Goal: Information Seeking & Learning: Check status

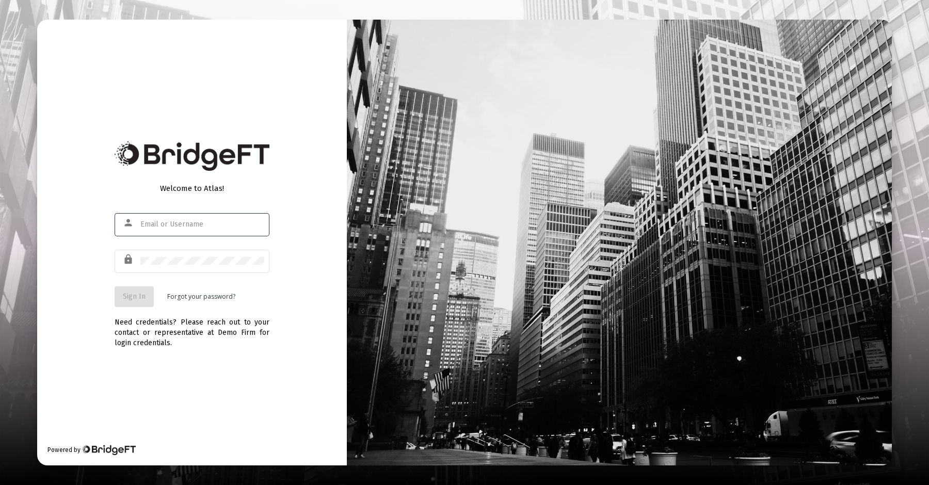
click at [206, 227] on input "text" at bounding box center [202, 224] width 124 height 8
type input "[PERSON_NAME][EMAIL_ADDRESS][DOMAIN_NAME]"
click at [133, 301] on button "Sign In" at bounding box center [134, 296] width 39 height 21
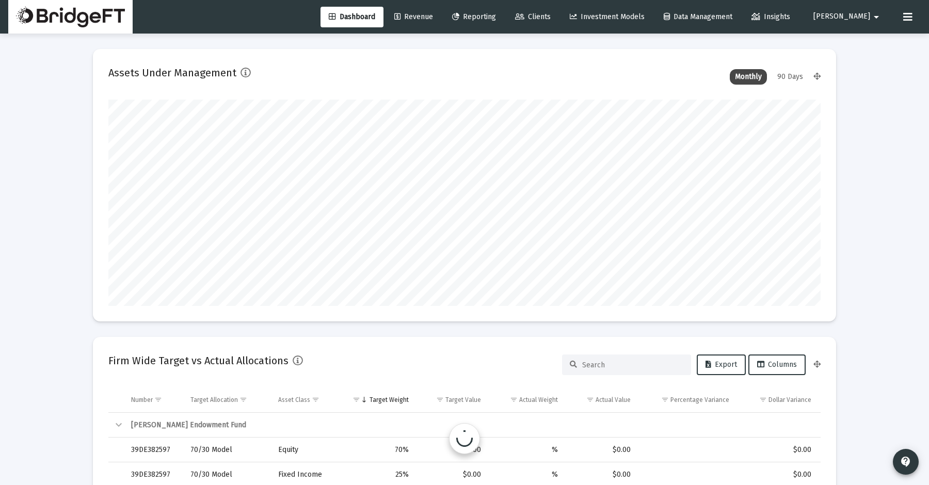
scroll to position [206, 383]
type input "[DATE]"
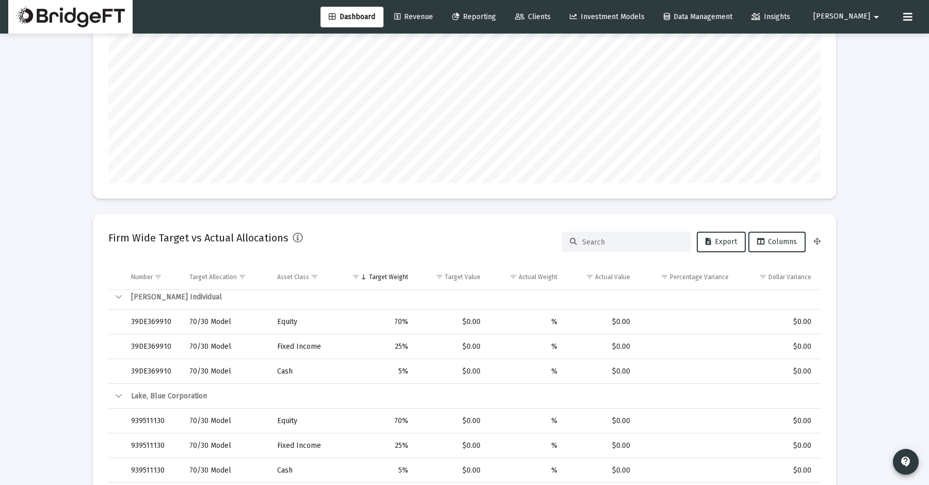
scroll to position [30025, 0]
click at [871, 19] on mat-icon "arrow_drop_down" at bounding box center [876, 17] width 12 height 21
click at [871, 19] on div at bounding box center [464, 242] width 929 height 485
click at [496, 17] on span "Reporting" at bounding box center [474, 16] width 44 height 9
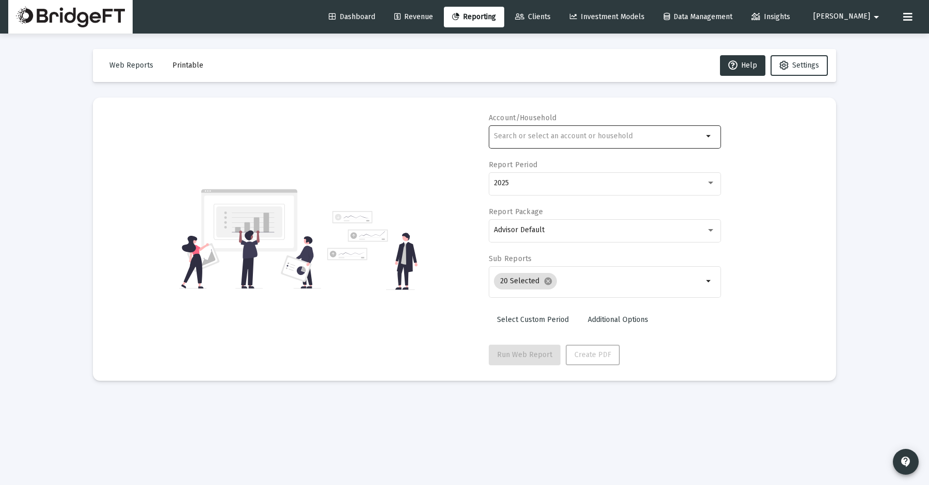
click at [518, 140] on div at bounding box center [598, 135] width 209 height 25
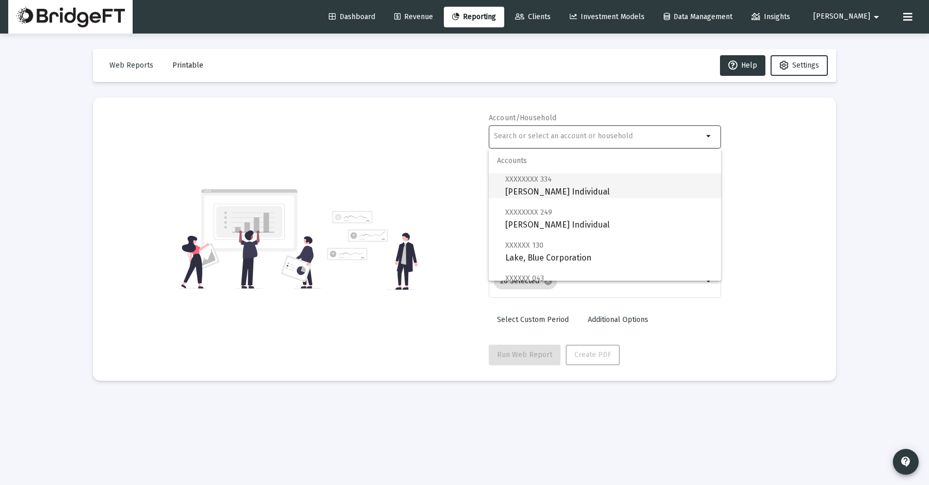
click at [522, 193] on span "XXXXXXXX 334 [PERSON_NAME] Individual" at bounding box center [608, 185] width 207 height 25
type input "[PERSON_NAME] Individual"
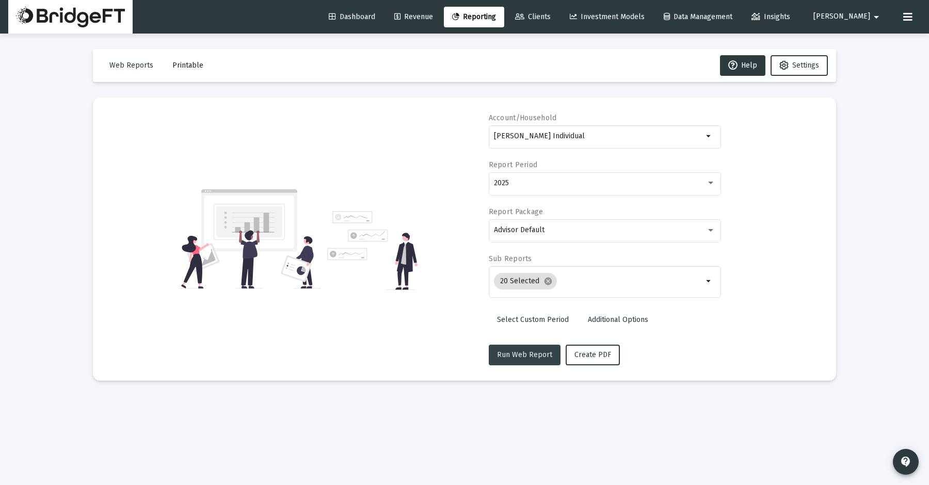
click at [536, 351] on span "Run Web Report" at bounding box center [524, 354] width 55 height 9
select select "View all"
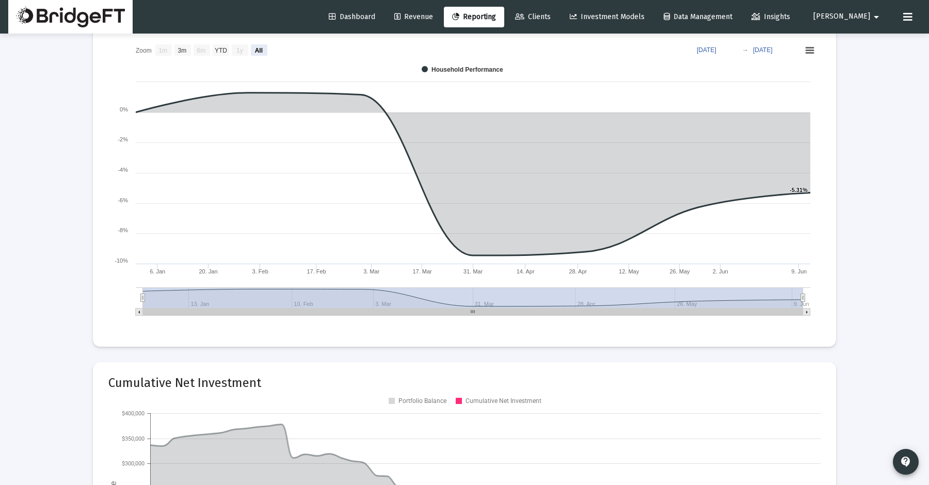
scroll to position [1075, 0]
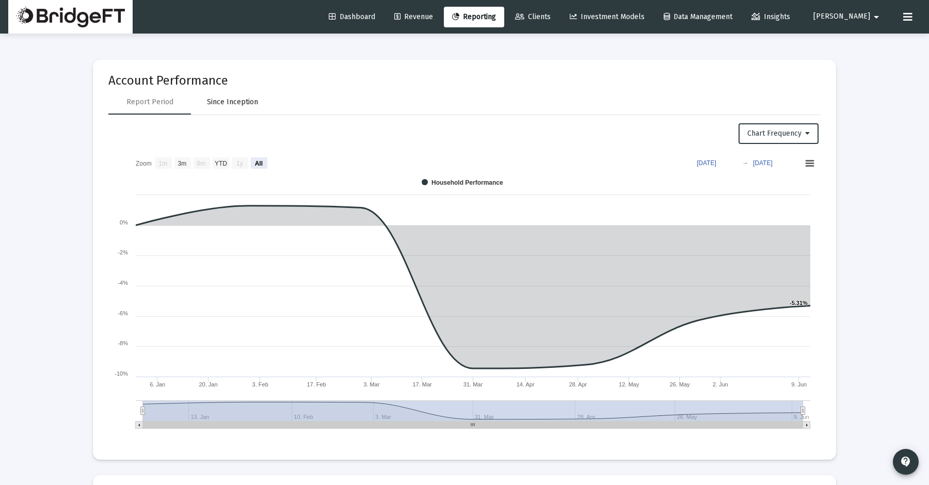
click at [236, 99] on div "Since Inception" at bounding box center [232, 102] width 51 height 10
select select "View all"
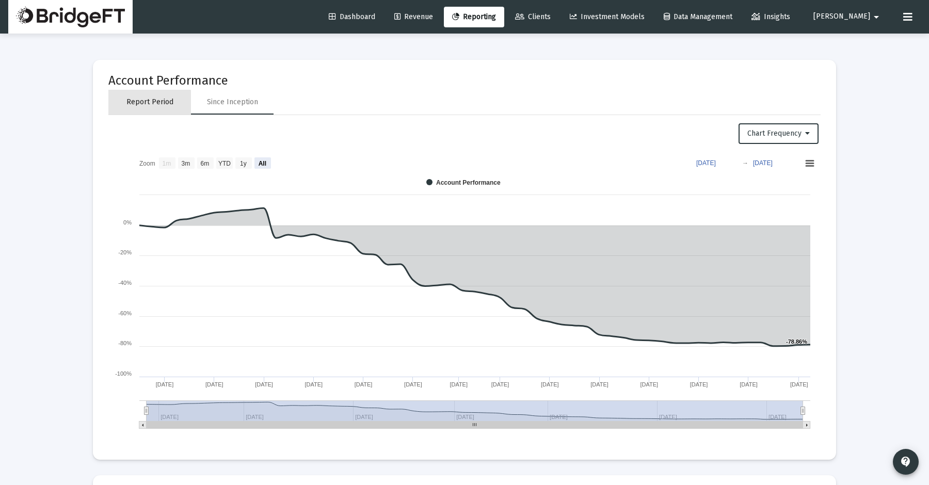
click at [143, 106] on div "Report Period" at bounding box center [149, 102] width 47 height 10
select select "View all"
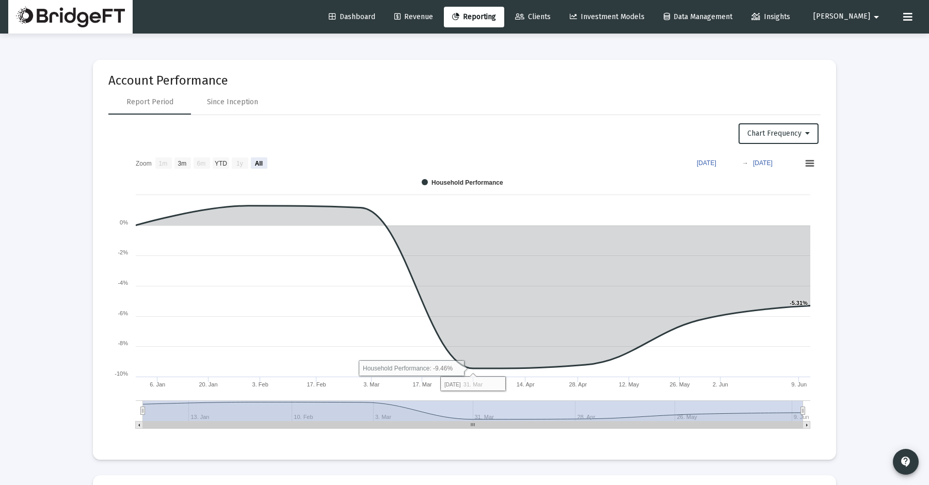
click at [559, 23] on link "Clients" at bounding box center [533, 17] width 52 height 21
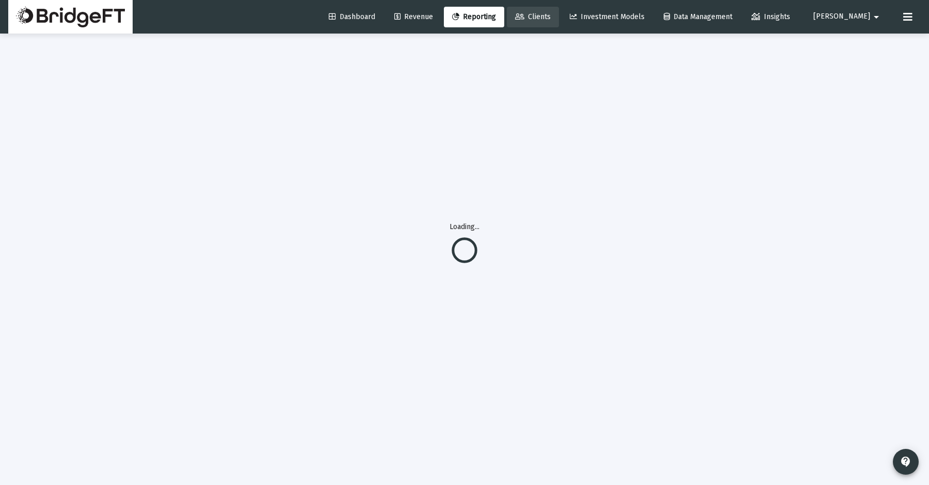
scroll to position [34, 0]
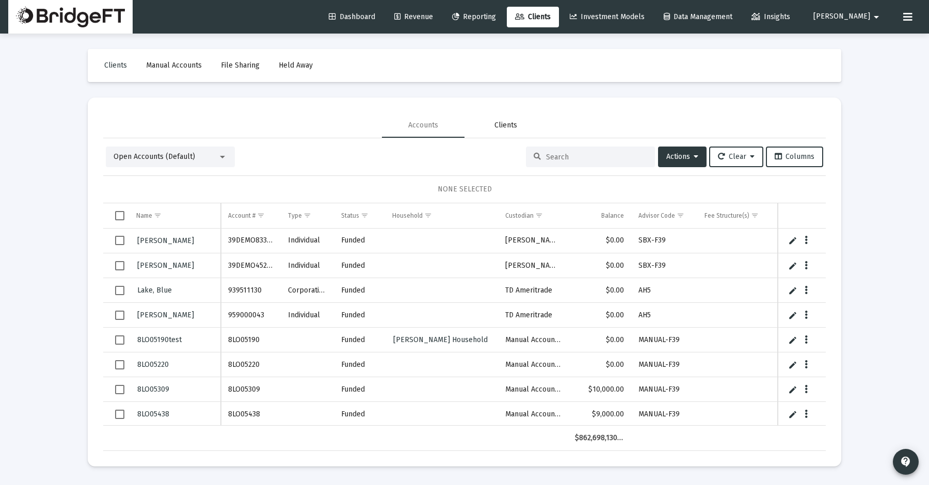
click at [515, 129] on div "Clients" at bounding box center [505, 125] width 23 height 10
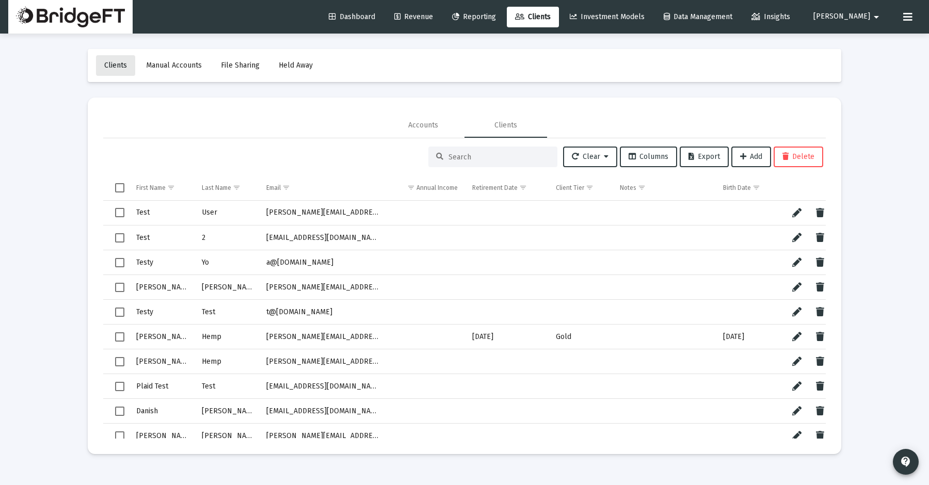
click at [121, 66] on span "Clients" at bounding box center [115, 65] width 23 height 9
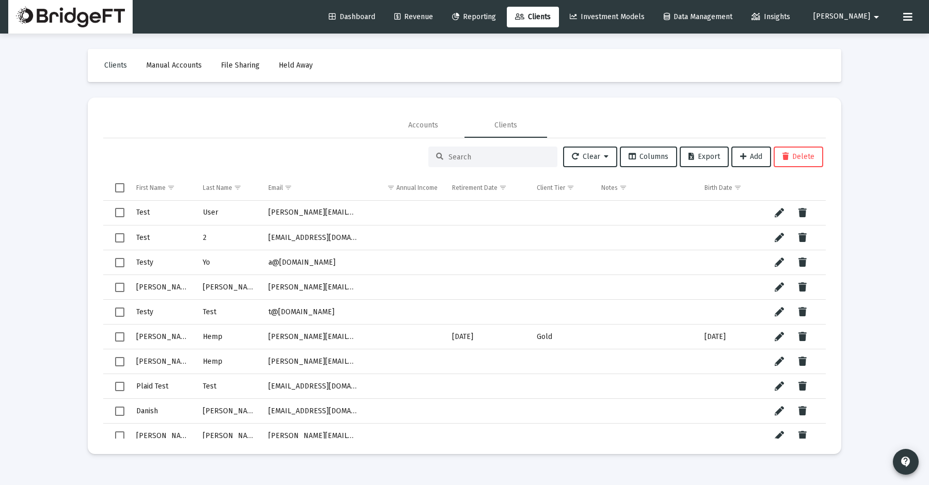
click at [375, 20] on span "Dashboard" at bounding box center [352, 16] width 46 height 9
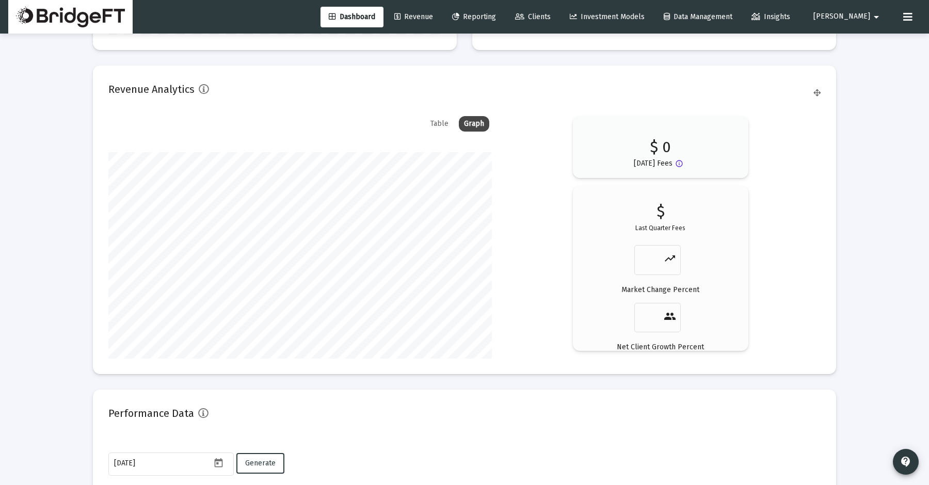
scroll to position [1663, 0]
click at [441, 128] on div "Table" at bounding box center [439, 126] width 28 height 15
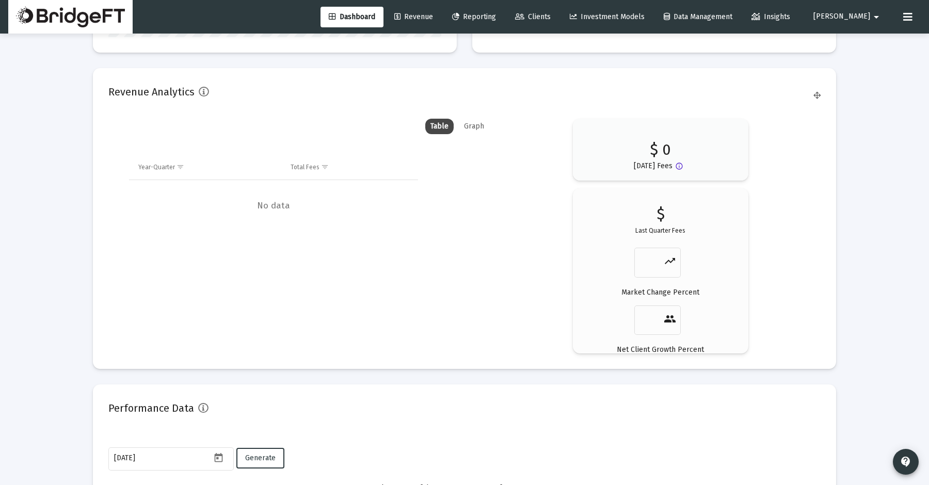
click at [463, 127] on div "Graph" at bounding box center [474, 126] width 30 height 15
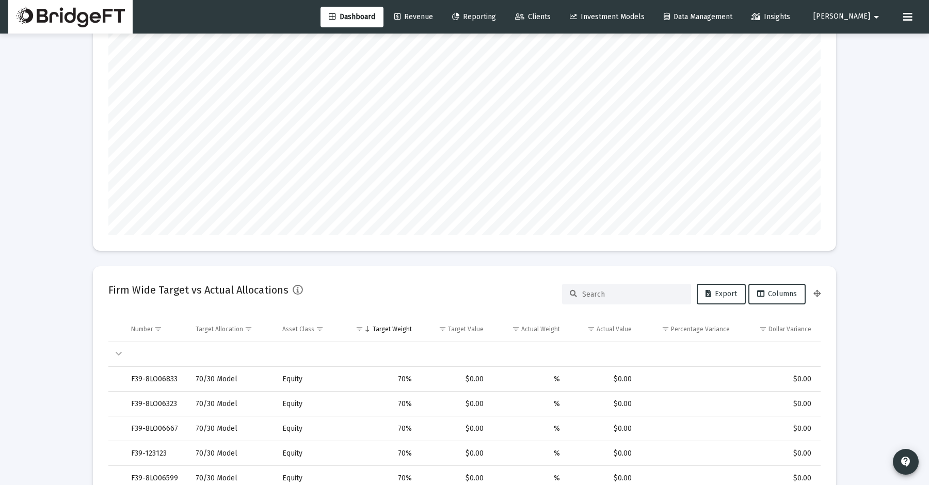
scroll to position [21, 0]
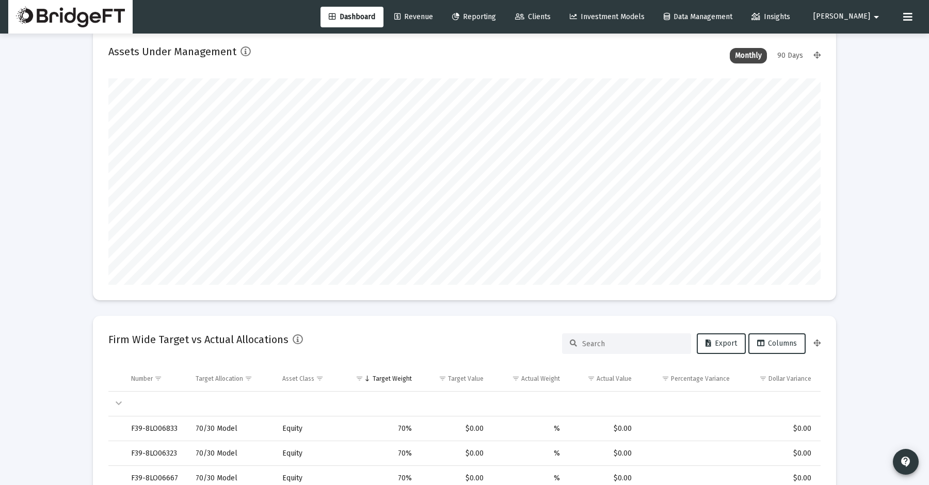
click at [433, 15] on span "Revenue" at bounding box center [413, 16] width 39 height 9
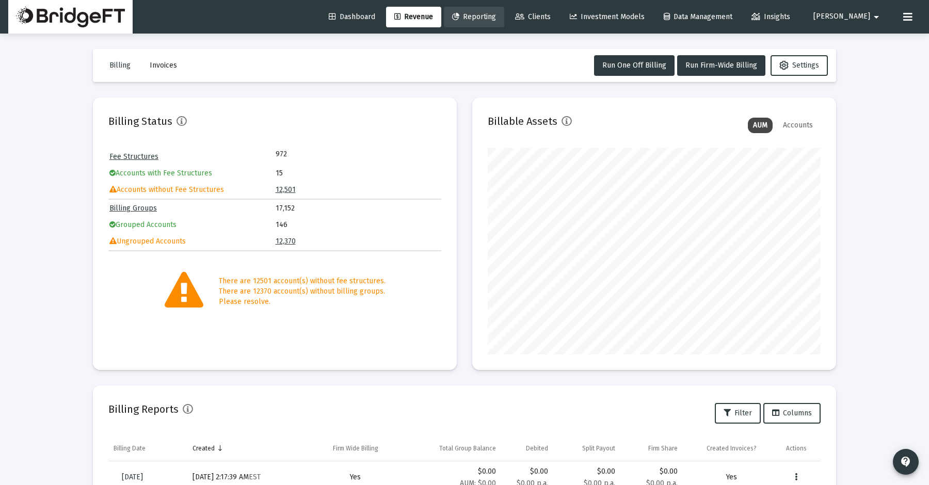
click at [496, 17] on span "Reporting" at bounding box center [474, 16] width 44 height 9
select select "View all"
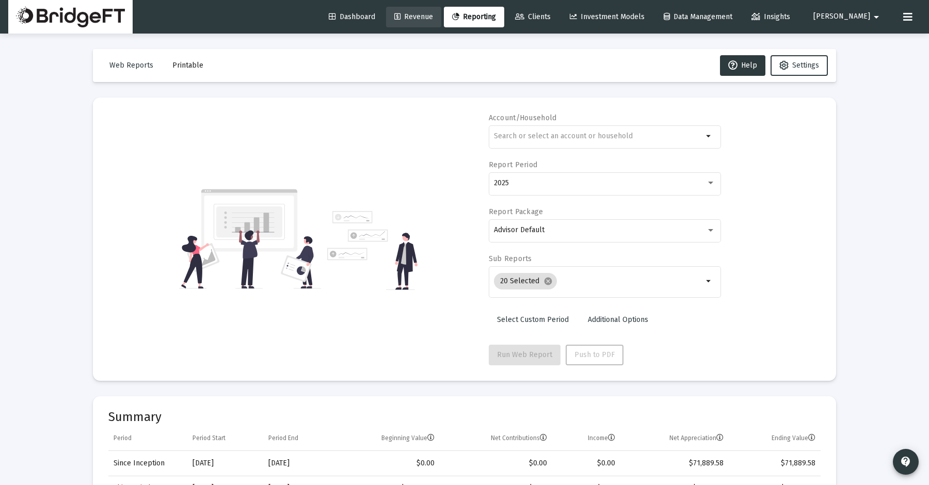
click at [433, 13] on span "Revenue" at bounding box center [413, 16] width 39 height 9
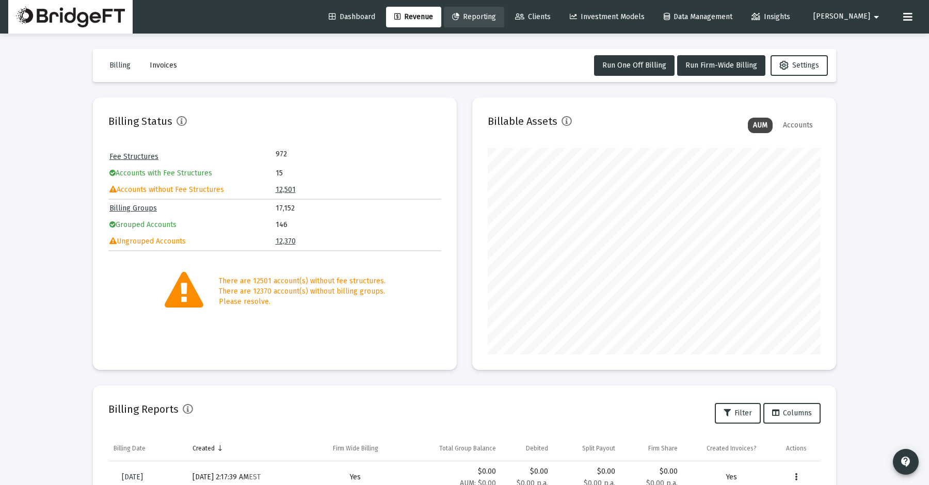
click at [496, 12] on span "Reporting" at bounding box center [474, 16] width 44 height 9
select select "View all"
